Goal: Task Accomplishment & Management: Use online tool/utility

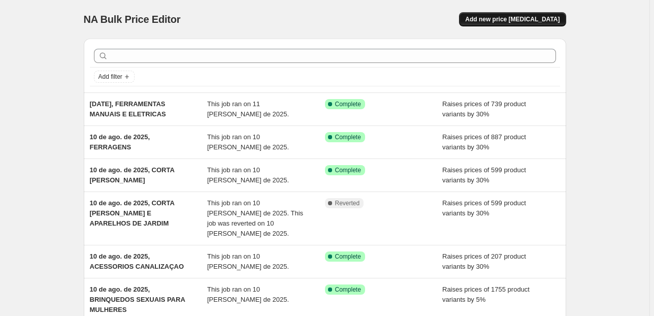
click at [526, 20] on span "Add new price [MEDICAL_DATA]" at bounding box center [512, 19] width 94 height 8
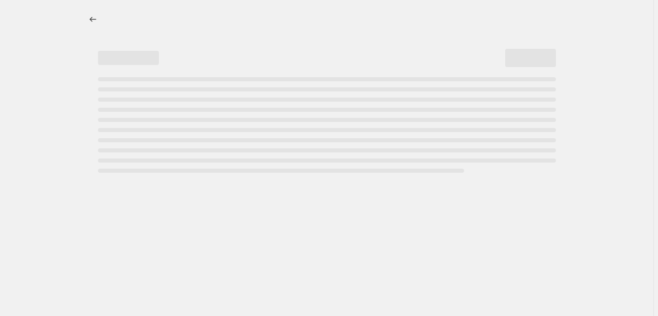
select select "percentage"
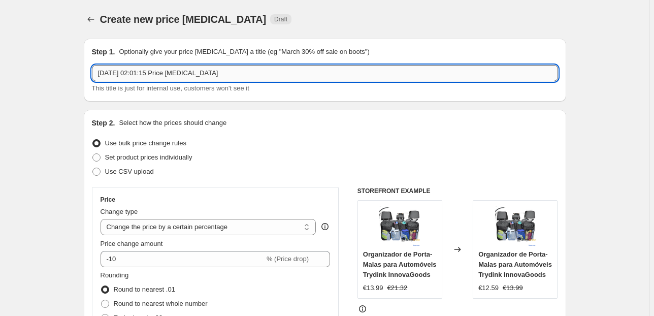
click at [157, 73] on input "[DATE] 02:01:15 Price [MEDICAL_DATA]" at bounding box center [325, 73] width 466 height 16
drag, startPoint x: 154, startPoint y: 76, endPoint x: 141, endPoint y: 72, distance: 14.2
click at [140, 72] on input "[DATE] 02:01:15 Price [MEDICAL_DATA]" at bounding box center [325, 73] width 466 height 16
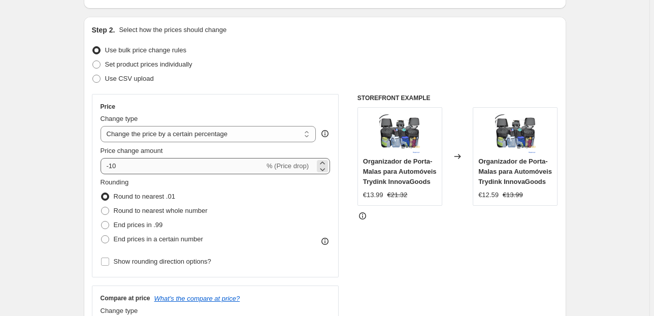
scroll to position [122, 0]
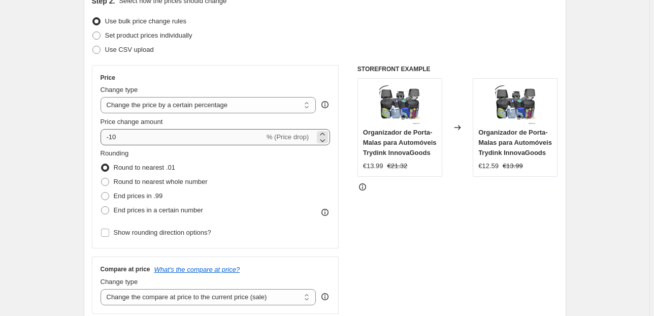
type input "[DATE], INSTALAÇÃO BANHO E [GEOGRAPHIC_DATA]"
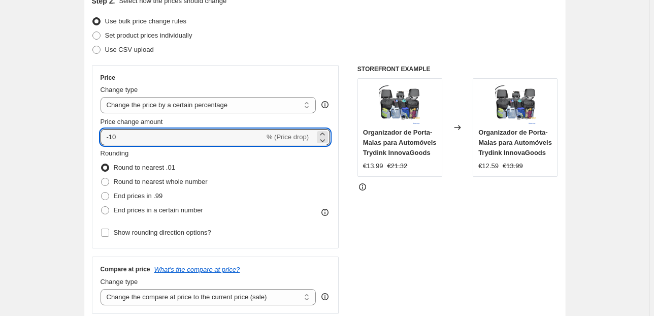
drag, startPoint x: 135, startPoint y: 138, endPoint x: 38, endPoint y: 139, distance: 97.0
type input "30"
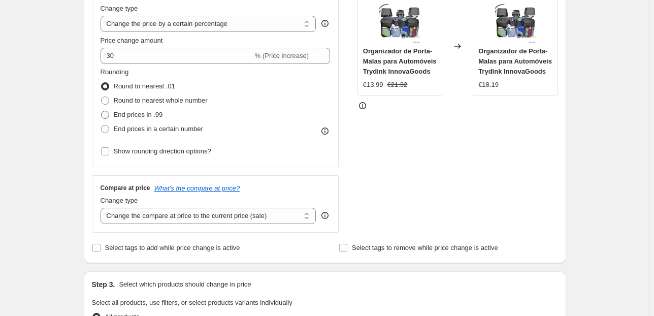
click at [128, 109] on label "End prices in .99" at bounding box center [132, 115] width 62 height 14
click at [102, 111] on input "End prices in .99" at bounding box center [101, 111] width 1 height 1
radio input "true"
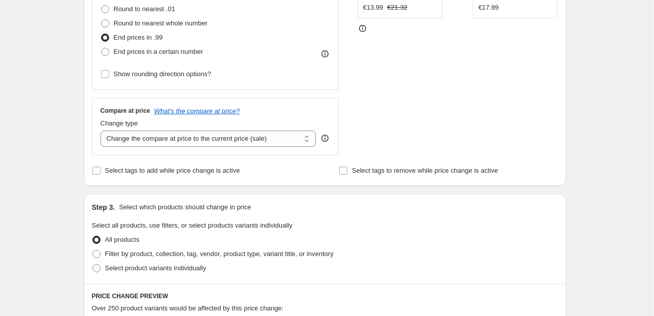
scroll to position [284, 0]
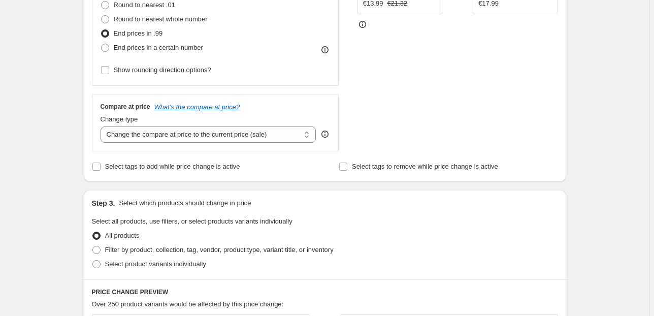
click at [274, 120] on div "Change type" at bounding box center [209, 119] width 216 height 10
drag, startPoint x: 278, startPoint y: 131, endPoint x: 282, endPoint y: 140, distance: 9.3
click at [278, 131] on select "Change the compare at price to the current price (sale) Change the compare at p…" at bounding box center [209, 134] width 216 height 16
select select "pp"
click at [102, 126] on select "Change the compare at price to the current price (sale) Change the compare at p…" at bounding box center [209, 134] width 216 height 16
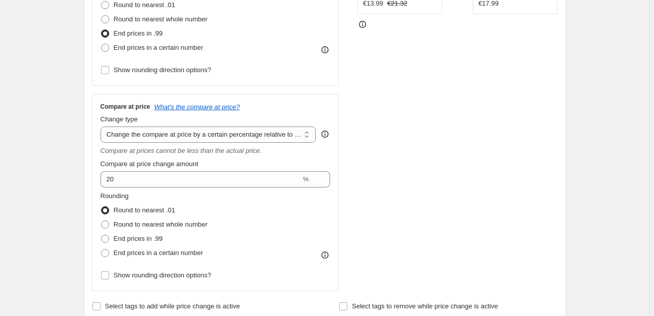
click at [75, 155] on div "Create new price [MEDICAL_DATA]. This page is ready Create new price [MEDICAL_D…" at bounding box center [325, 300] width 507 height 1168
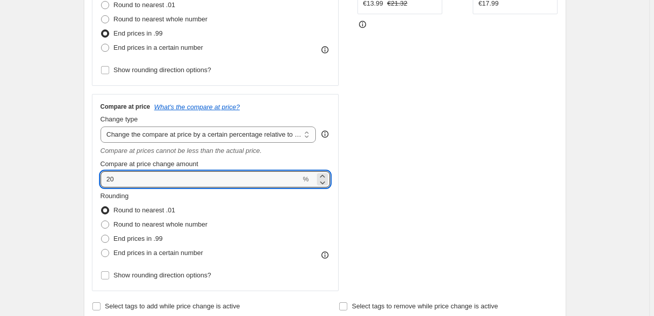
drag, startPoint x: 103, startPoint y: 184, endPoint x: 87, endPoint y: 182, distance: 15.4
click at [85, 185] on div "Step 1. Optionally give your price [MEDICAL_DATA] a title (eg "March 30% off sa…" at bounding box center [321, 284] width 491 height 1076
type input "100"
click at [87, 182] on div "Step 2. Select how the prices should change Use bulk price change rules Set pro…" at bounding box center [325, 73] width 483 height 496
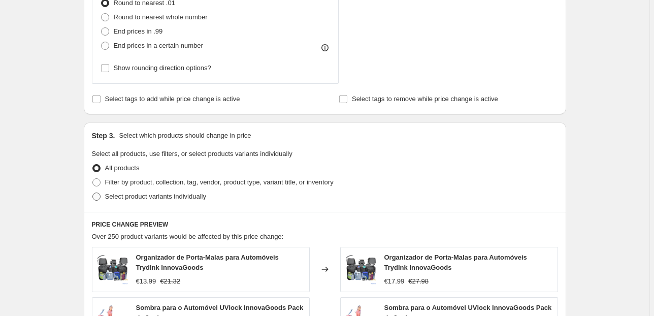
scroll to position [528, 0]
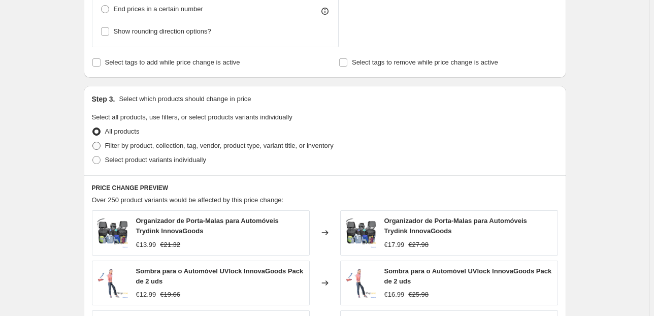
click at [188, 142] on span "Filter by product, collection, tag, vendor, product type, variant title, or inv…" at bounding box center [219, 146] width 229 height 8
click at [93, 142] on input "Filter by product, collection, tag, vendor, product type, variant title, or inv…" at bounding box center [92, 142] width 1 height 1
radio input "true"
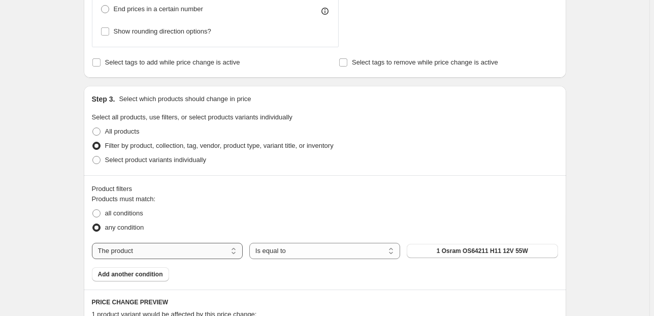
click at [217, 246] on select "The product The product's collection The product's vendor The product's status …" at bounding box center [167, 251] width 151 height 16
select select "collection"
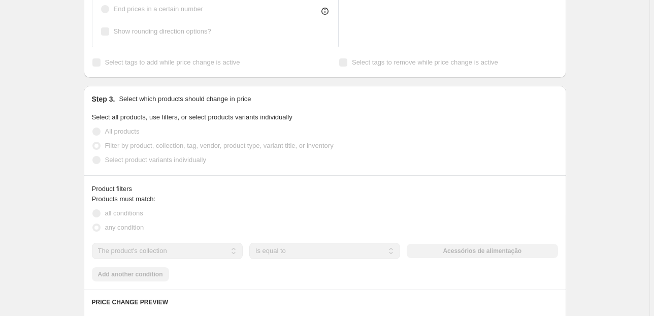
drag, startPoint x: 321, startPoint y: 218, endPoint x: 353, endPoint y: 217, distance: 32.0
click at [322, 218] on div "all conditions" at bounding box center [325, 213] width 466 height 14
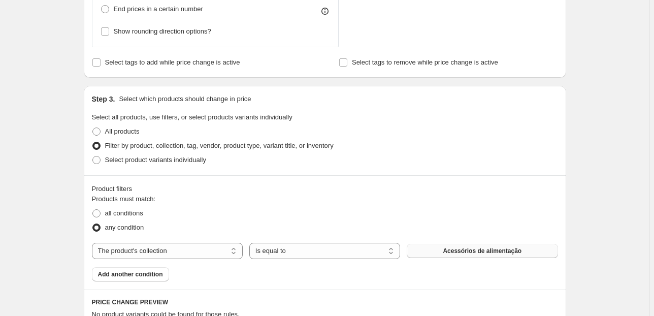
click at [474, 250] on span "Acessórios de alimentação" at bounding box center [482, 251] width 79 height 8
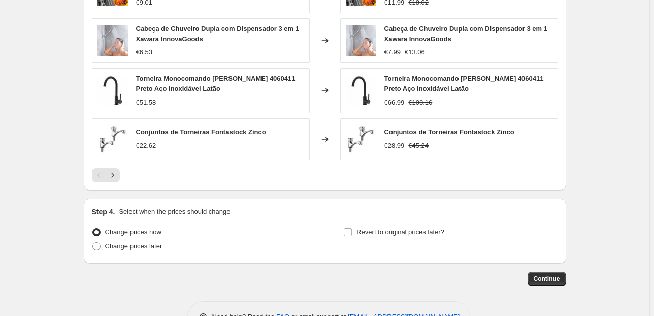
scroll to position [965, 0]
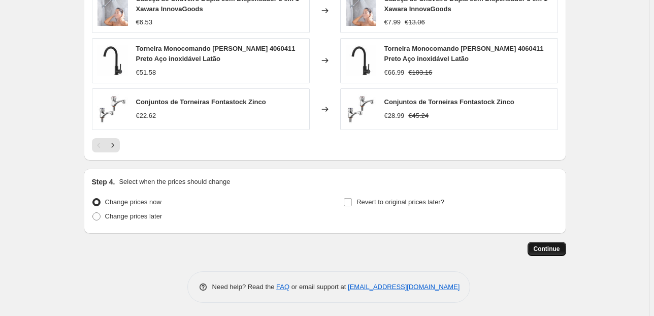
click at [542, 248] on span "Continue" at bounding box center [547, 249] width 26 height 8
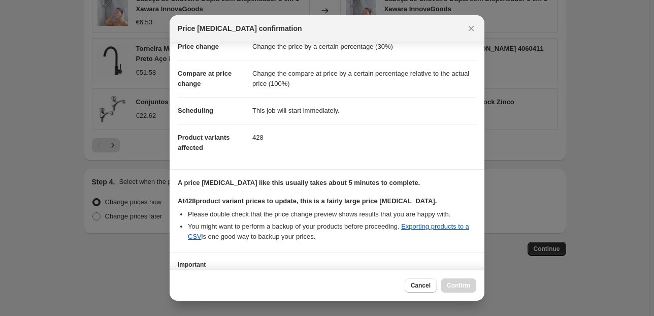
scroll to position [104, 0]
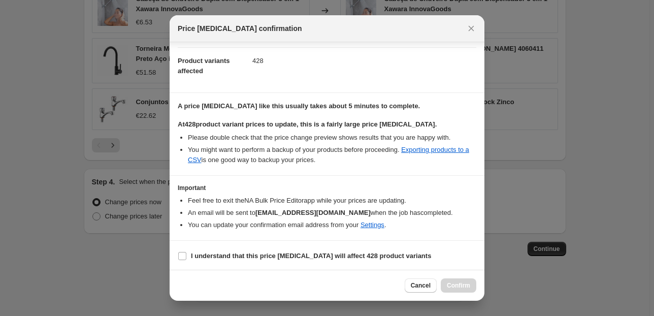
click at [177, 253] on section "I understand that this price [MEDICAL_DATA] will affect 428 product variants" at bounding box center [327, 256] width 315 height 30
click at [182, 253] on input "I understand that this price [MEDICAL_DATA] will affect 428 product variants" at bounding box center [182, 256] width 8 height 8
checkbox input "true"
click at [459, 283] on span "Confirm" at bounding box center [458, 285] width 23 height 8
